Goal: Check status: Check status

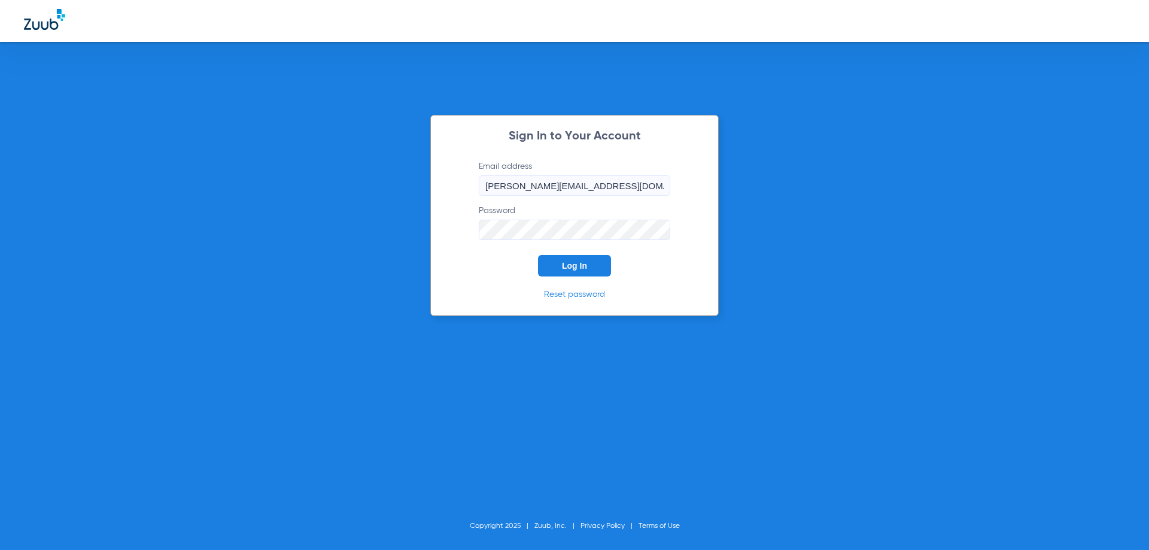
click at [559, 260] on button "Log In" at bounding box center [574, 266] width 73 height 22
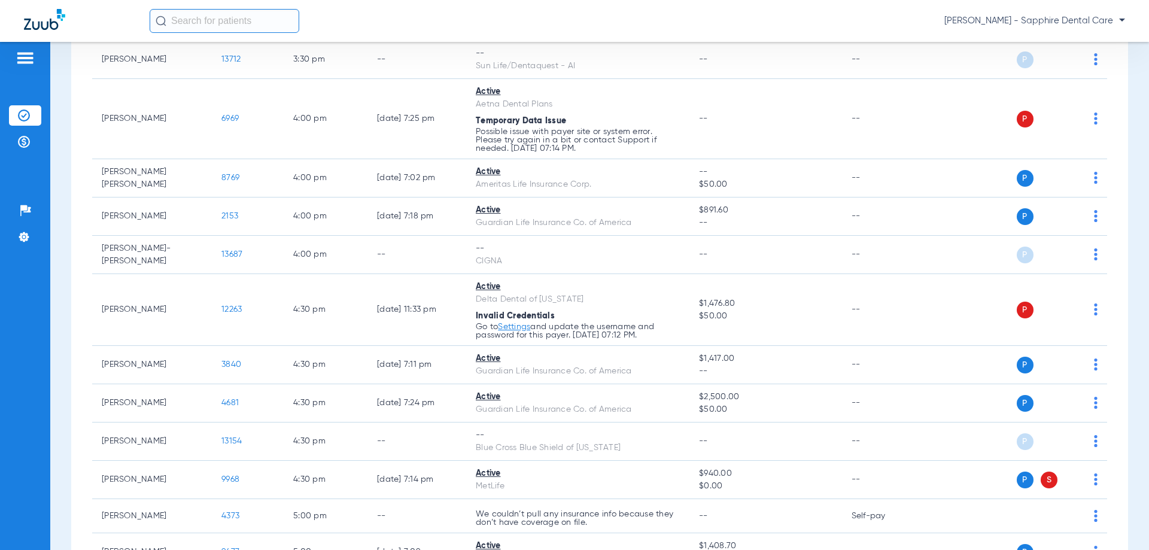
scroll to position [2035, 0]
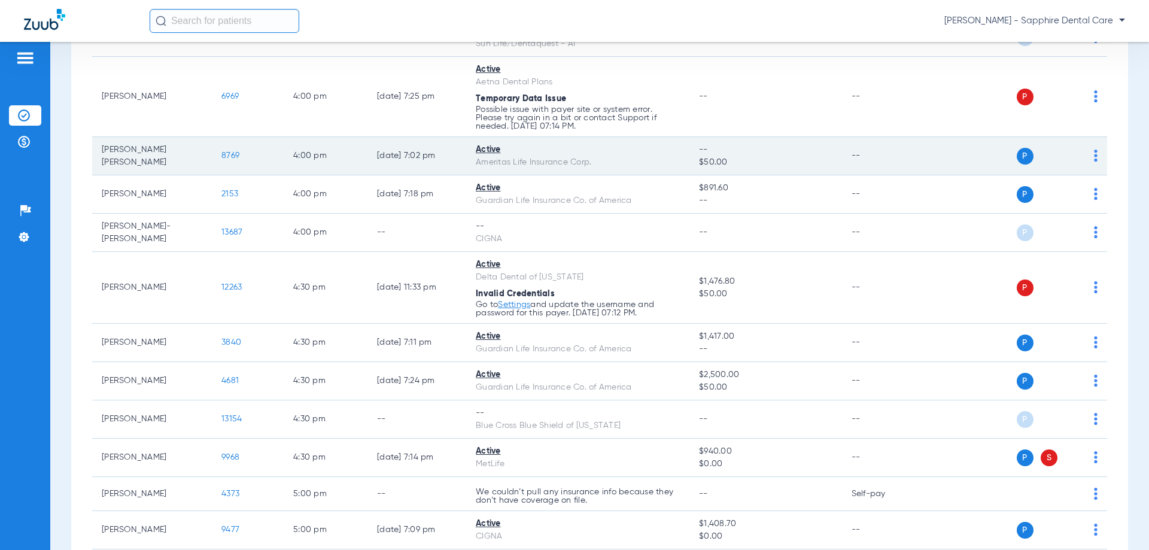
click at [223, 156] on span "8769" at bounding box center [230, 155] width 18 height 8
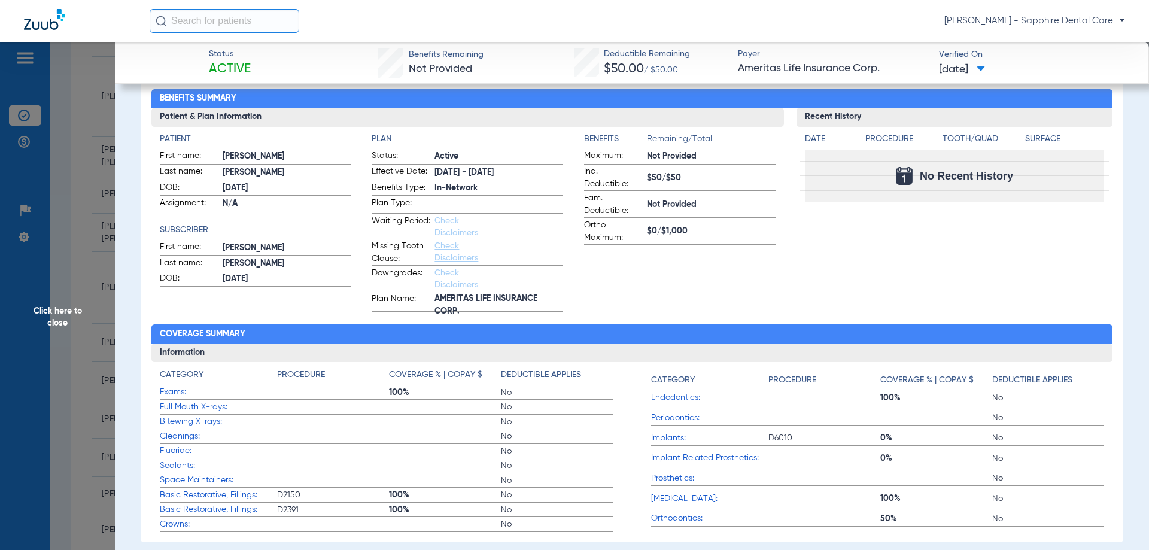
scroll to position [0, 0]
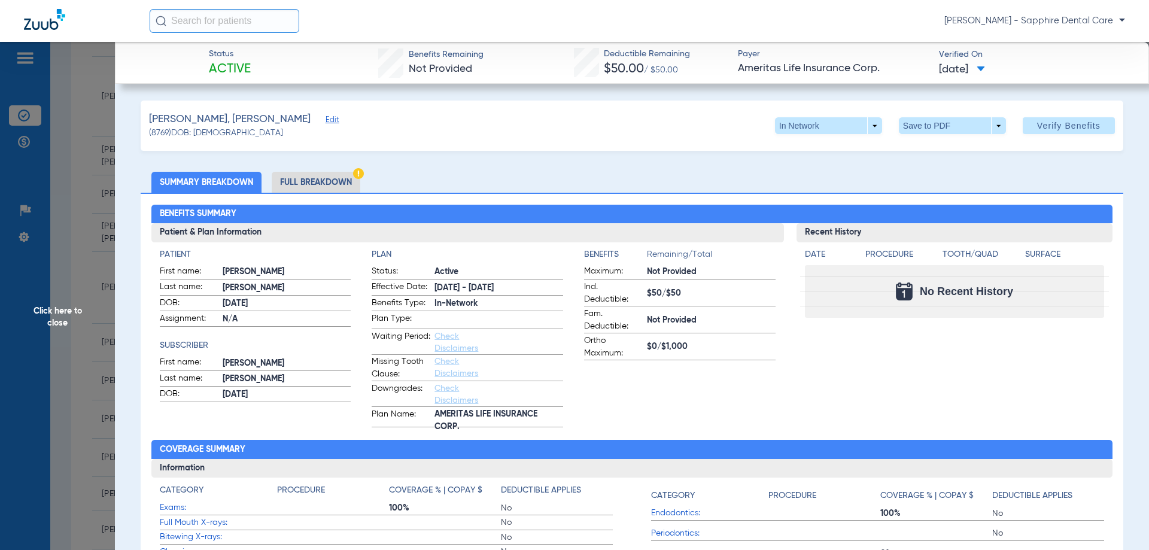
click at [104, 101] on span "Click here to close" at bounding box center [57, 317] width 115 height 550
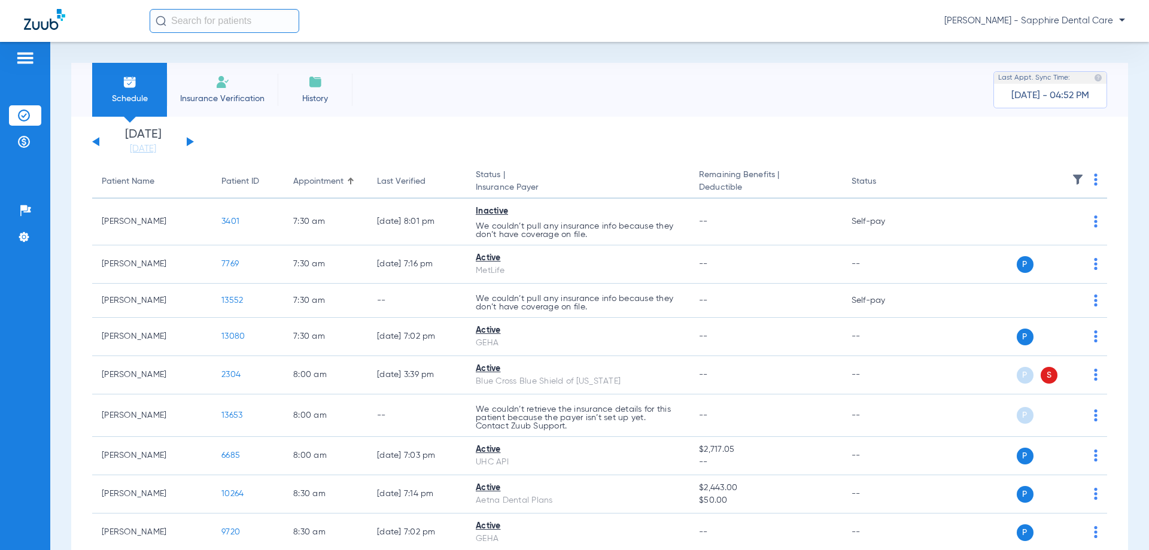
click at [192, 137] on div "[DATE] [DATE] [DATE] [DATE] [DATE] [DATE] [DATE] [DATE] [DATE] [DATE] [DATE] [D…" at bounding box center [143, 142] width 102 height 26
click at [192, 140] on div "[DATE] [DATE] [DATE] [DATE] [DATE] [DATE] [DATE] [DATE] [DATE] [DATE] [DATE] [D…" at bounding box center [143, 142] width 102 height 26
click at [186, 144] on div "[DATE] [DATE] [DATE] [DATE] [DATE] [DATE] [DATE] [DATE] [DATE] [DATE] [DATE] [D…" at bounding box center [143, 142] width 102 height 26
click at [190, 142] on button at bounding box center [190, 141] width 7 height 9
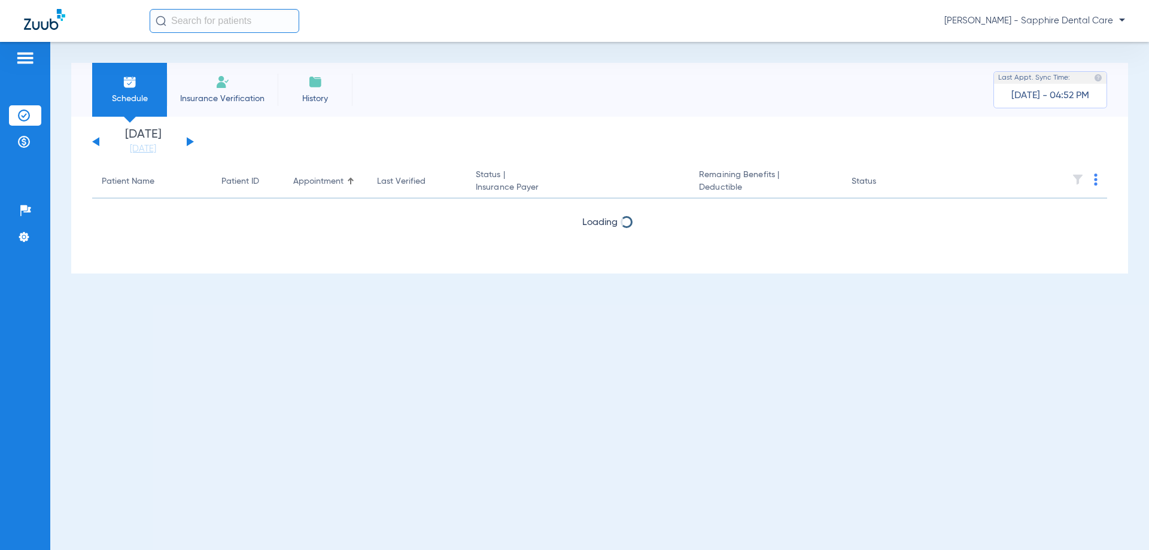
click at [190, 142] on button at bounding box center [190, 141] width 7 height 9
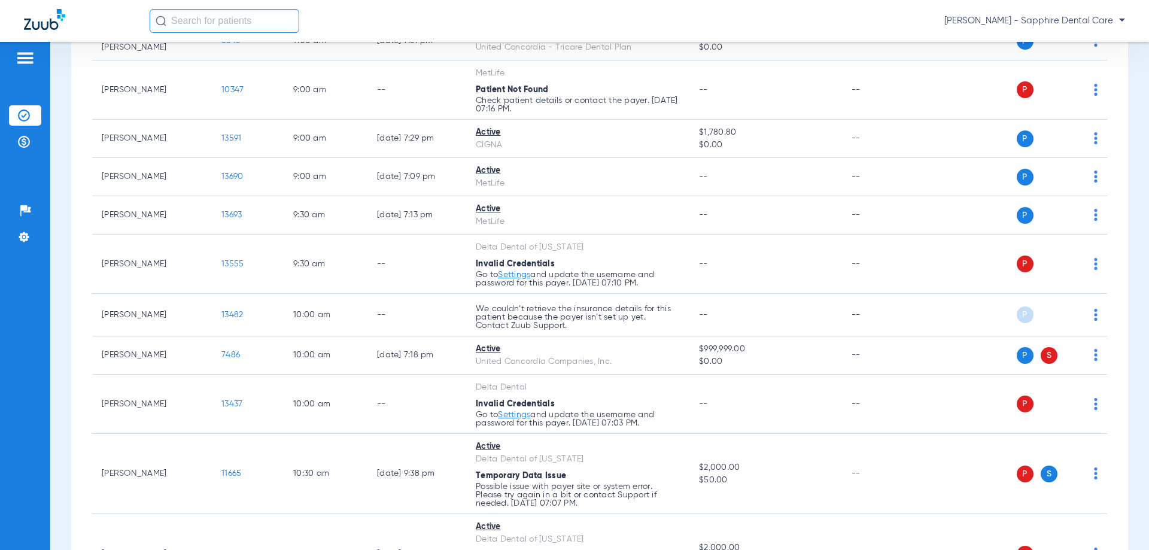
scroll to position [172, 0]
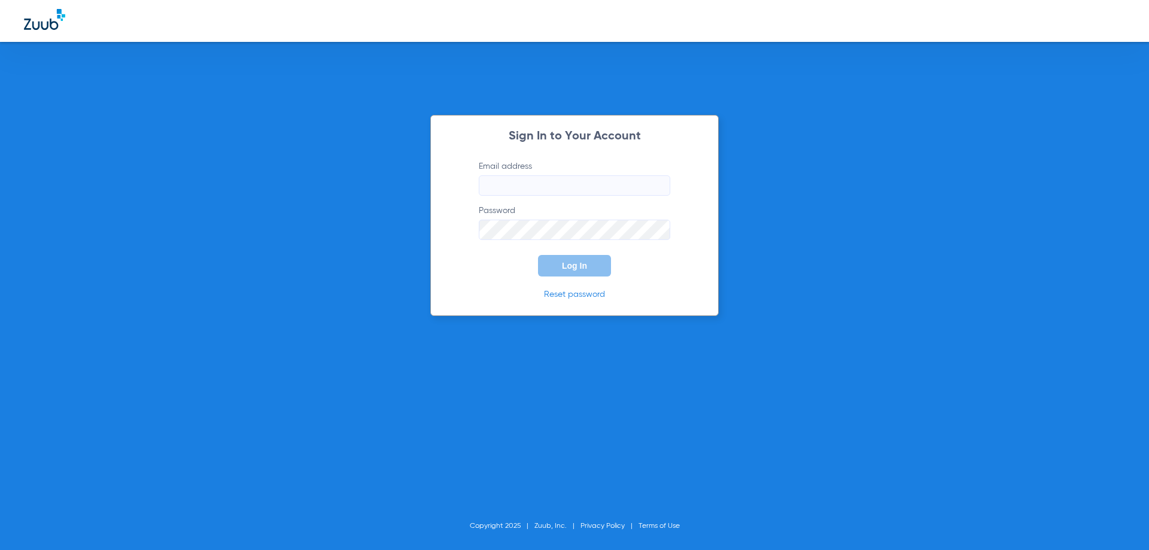
click at [329, 29] on div at bounding box center [574, 21] width 1149 height 42
type input "[PERSON_NAME][EMAIL_ADDRESS][DOMAIN_NAME]"
